Goal: Information Seeking & Learning: Compare options

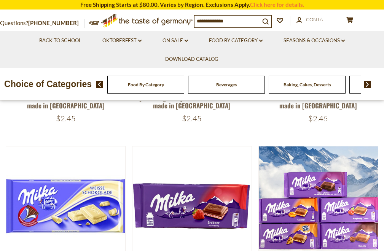
scroll to position [202, 0]
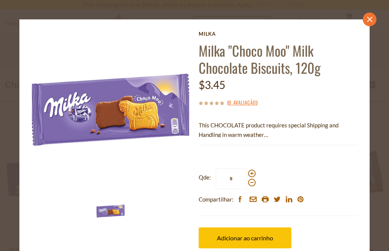
click at [367, 22] on icon "close" at bounding box center [370, 20] width 6 height 6
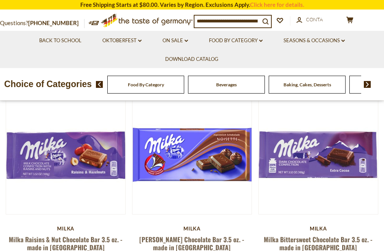
scroll to position [60, 0]
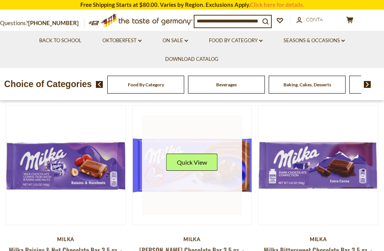
click at [142, 128] on div "Quick View" at bounding box center [192, 165] width 100 height 100
click at [166, 154] on button "Quick View" at bounding box center [191, 162] width 51 height 17
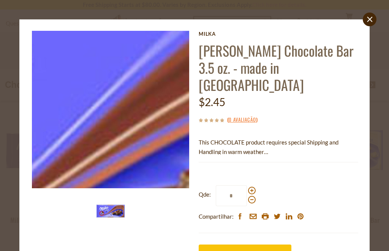
click at [119, 97] on img at bounding box center [110, 109] width 157 height 157
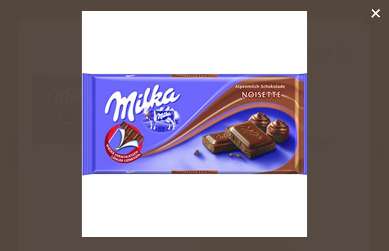
click at [375, 18] on icon at bounding box center [375, 13] width 11 height 11
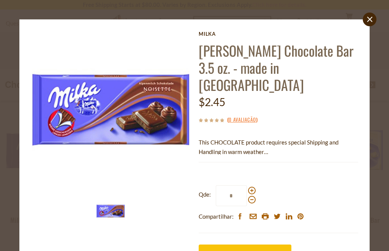
click at [363, 24] on link "close" at bounding box center [370, 20] width 14 height 14
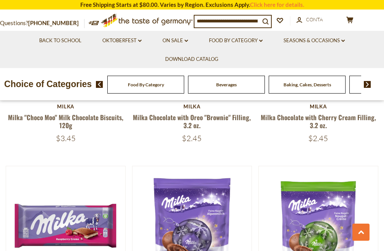
scroll to position [585, 0]
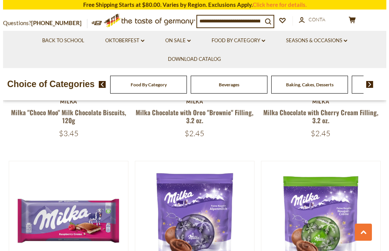
scroll to position [587, 0]
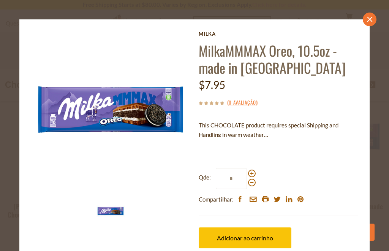
click at [368, 17] on link "close" at bounding box center [370, 20] width 14 height 14
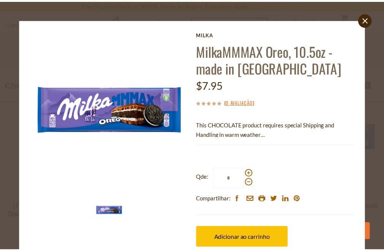
scroll to position [585, 0]
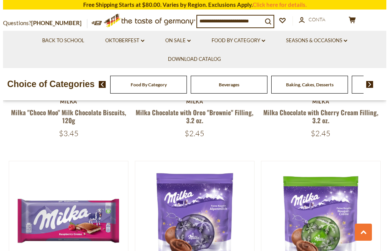
scroll to position [587, 0]
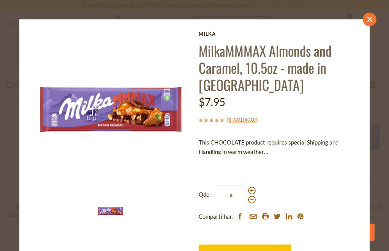
click at [367, 21] on icon at bounding box center [369, 19] width 5 height 5
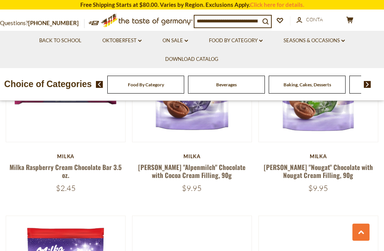
scroll to position [726, 0]
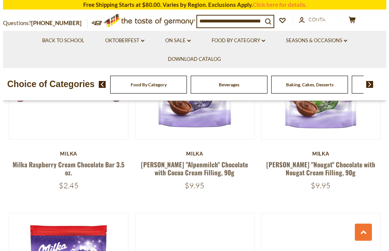
scroll to position [730, 0]
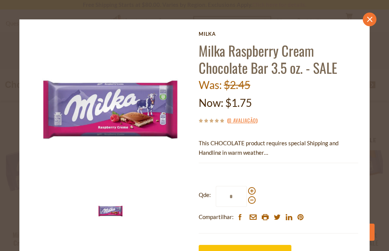
click at [367, 22] on icon at bounding box center [369, 19] width 5 height 5
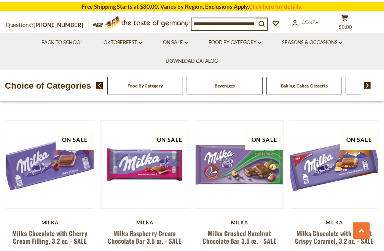
scroll to position [726, 0]
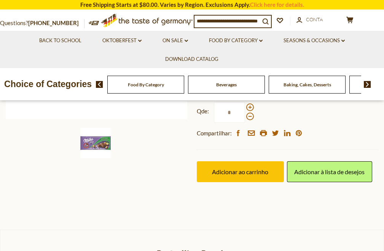
scroll to position [222, 0]
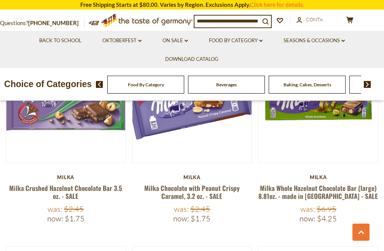
scroll to position [1271, 0]
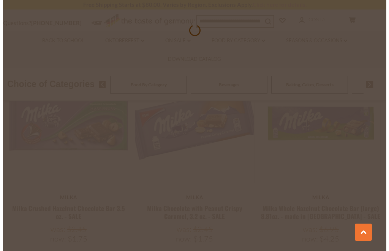
scroll to position [1279, 0]
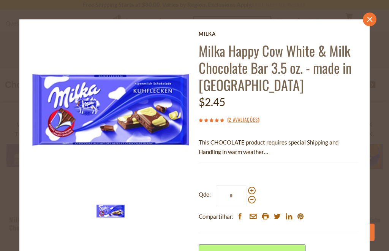
click at [367, 19] on icon "close" at bounding box center [370, 20] width 6 height 6
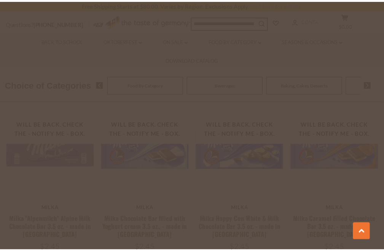
scroll to position [1271, 0]
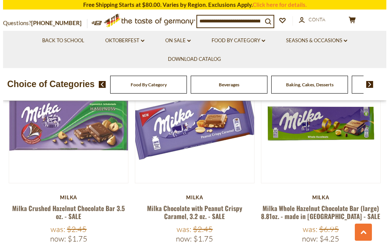
scroll to position [1279, 0]
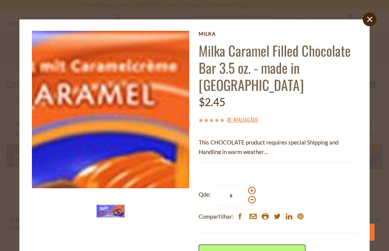
click at [171, 88] on img at bounding box center [110, 109] width 157 height 157
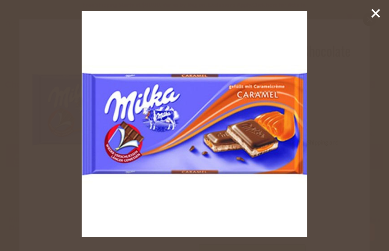
click at [377, 18] on div at bounding box center [194, 125] width 389 height 251
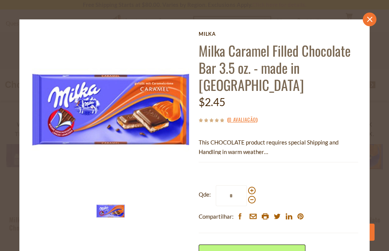
click at [367, 18] on icon at bounding box center [369, 19] width 5 height 5
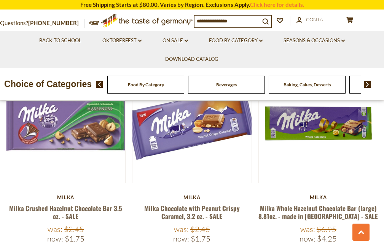
scroll to position [1251, 0]
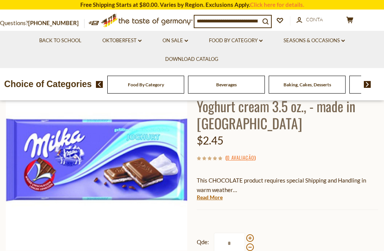
scroll to position [60, 0]
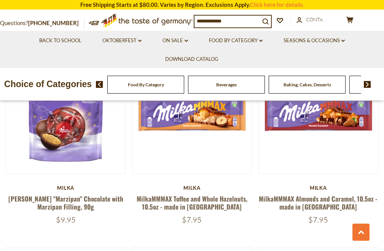
scroll to position [959, 0]
